Goal: Task Accomplishment & Management: Use online tool/utility

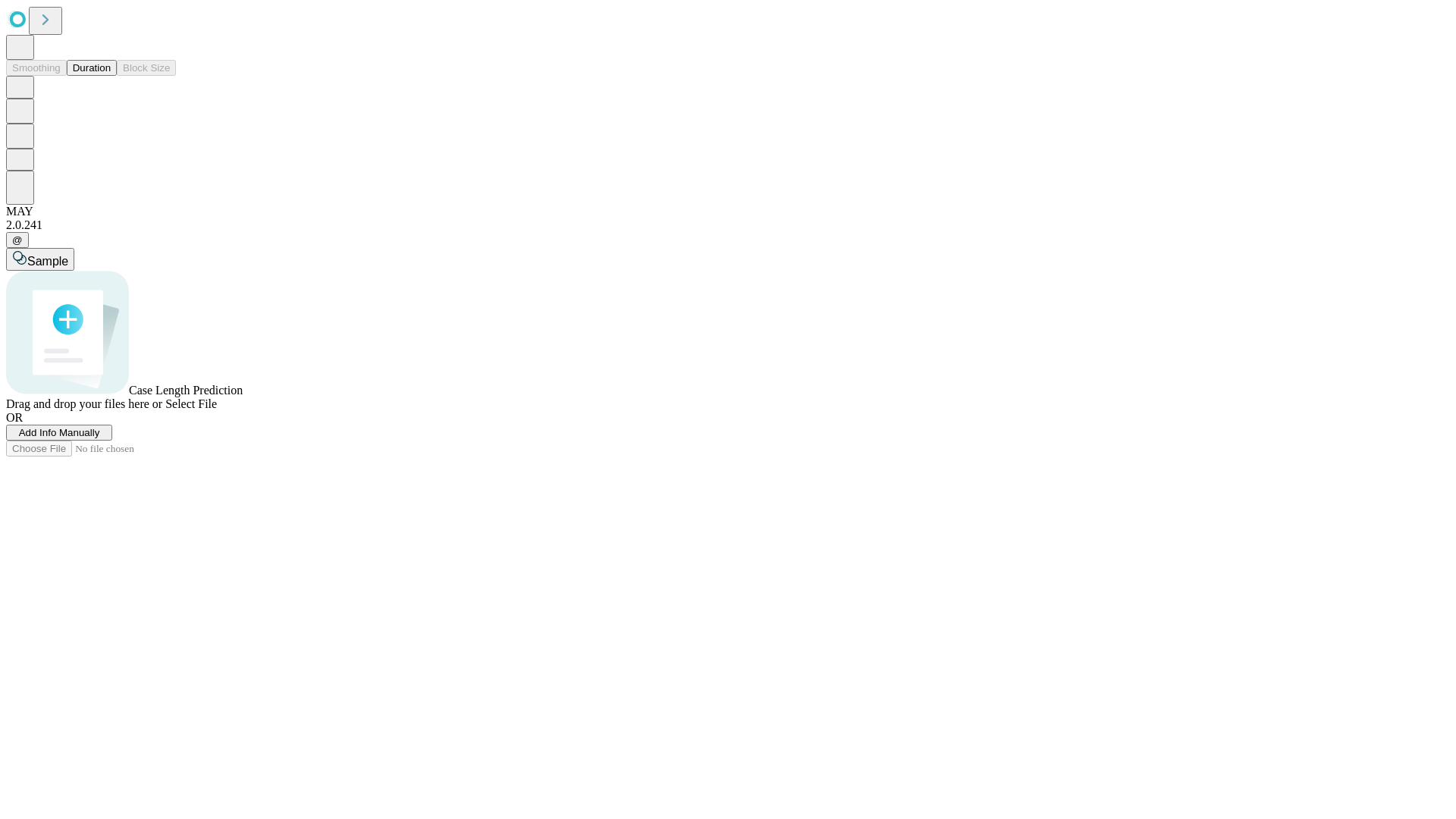
click at [111, 76] on button "Duration" at bounding box center [91, 68] width 50 height 16
click at [100, 438] on span "Add Info Manually" at bounding box center [59, 432] width 81 height 12
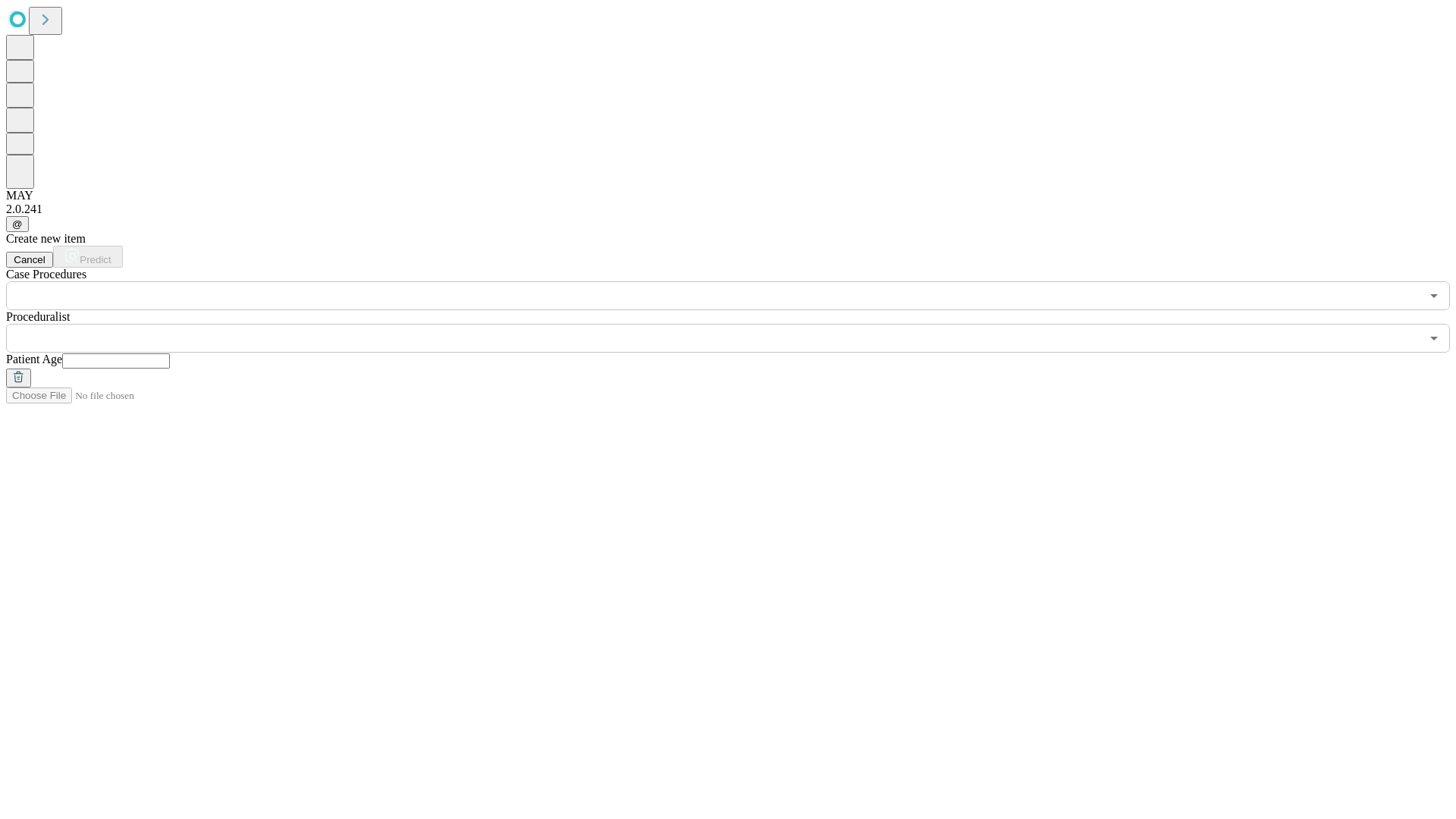
click at [170, 353] on input "text" at bounding box center [116, 360] width 108 height 15
type input "**"
click at [739, 324] on input "text" at bounding box center [713, 338] width 1414 height 29
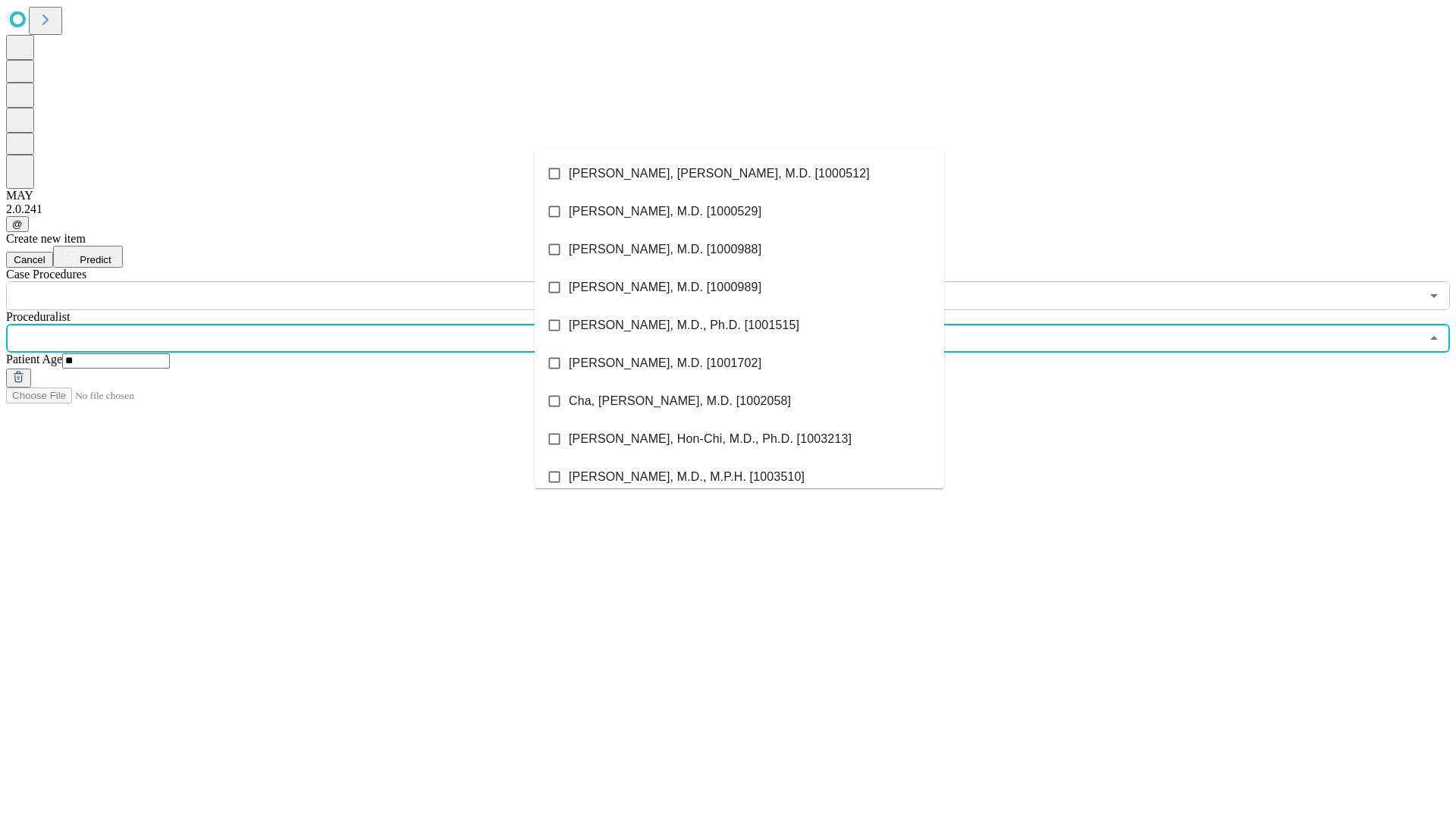
click at [740, 174] on li "[PERSON_NAME], [PERSON_NAME], M.D. [1000512]" at bounding box center [740, 174] width 409 height 38
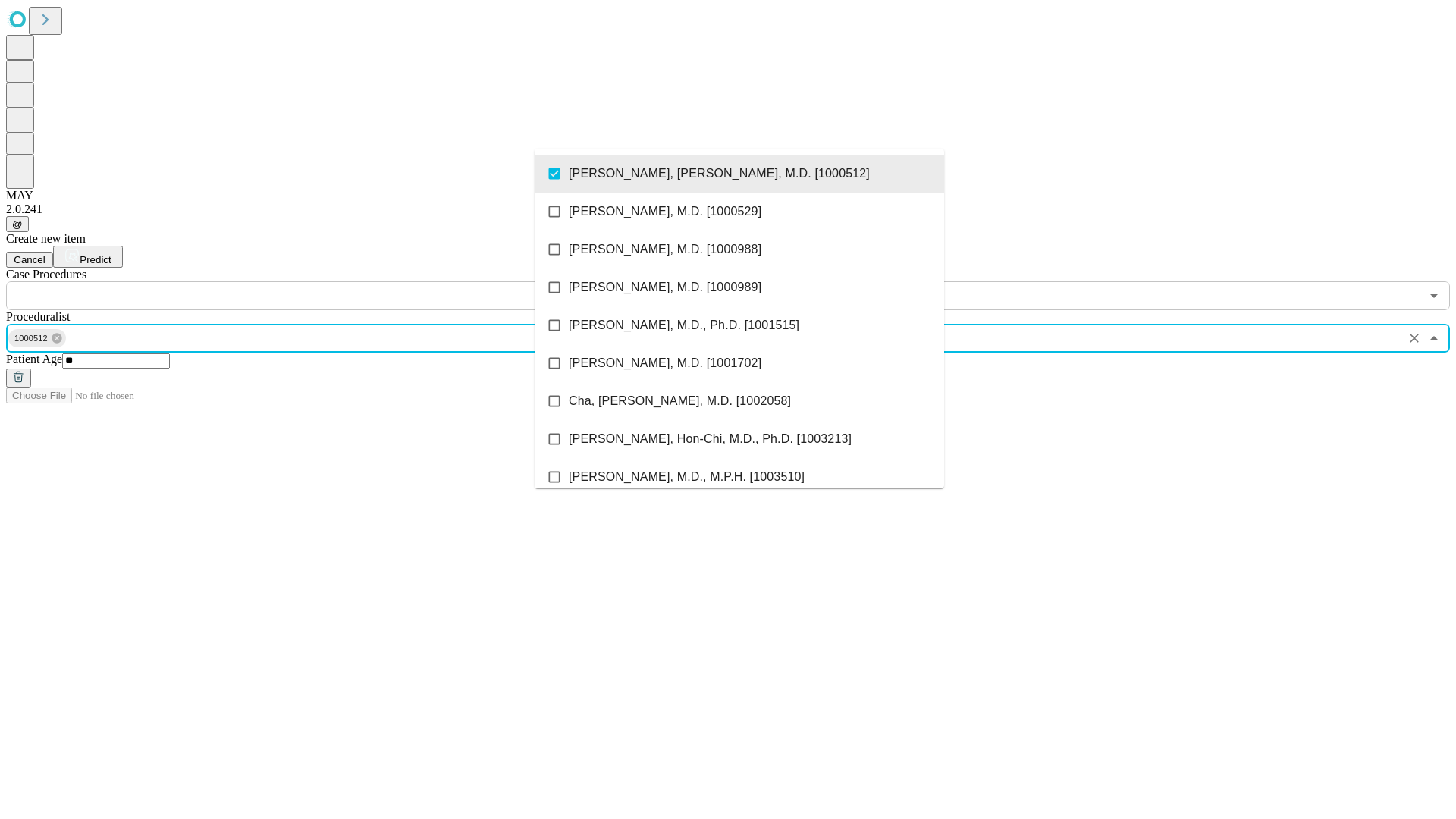
click at [319, 282] on input "text" at bounding box center [713, 296] width 1414 height 29
